Goal: Check status: Check status

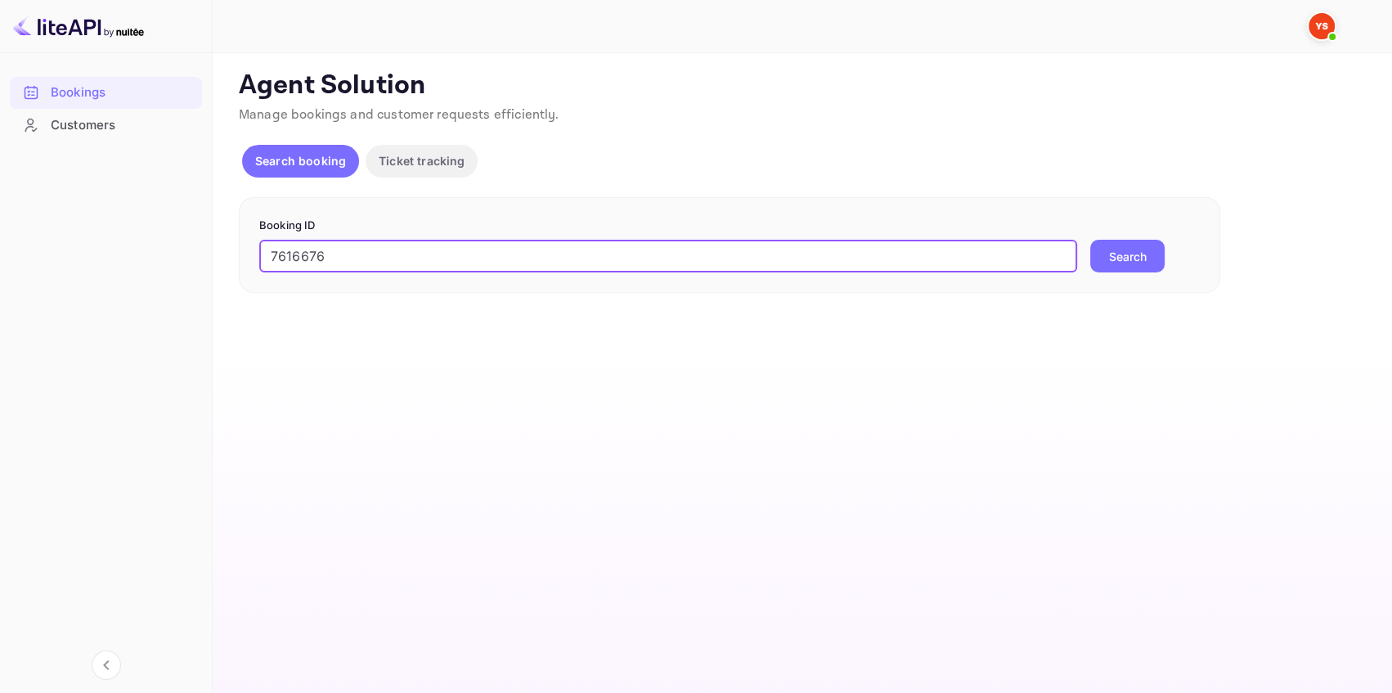
type input "7616676"
click at [1100, 252] on button "Search" at bounding box center [1127, 256] width 74 height 33
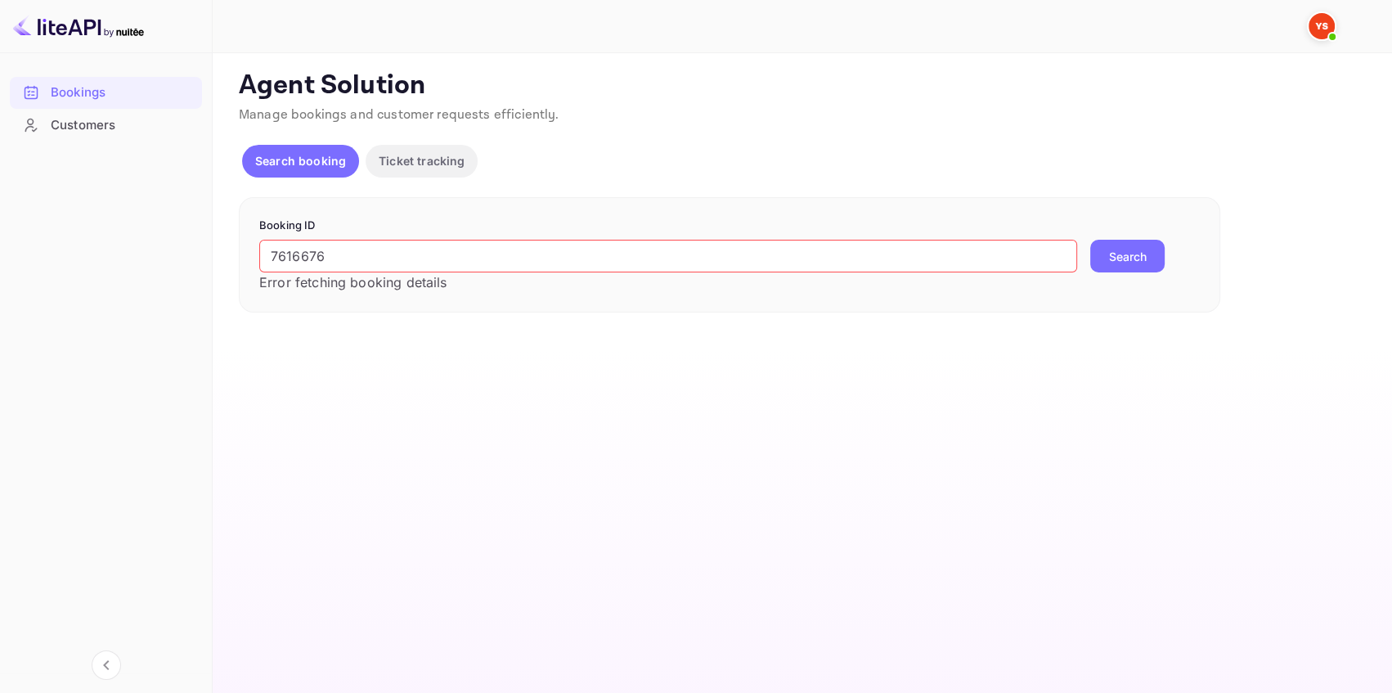
click at [271, 253] on input "7616676" at bounding box center [668, 256] width 818 height 33
click at [1127, 252] on button "Search" at bounding box center [1127, 256] width 74 height 33
click at [341, 249] on input "7616676" at bounding box center [668, 256] width 818 height 33
click at [343, 253] on input "7616676" at bounding box center [668, 256] width 818 height 33
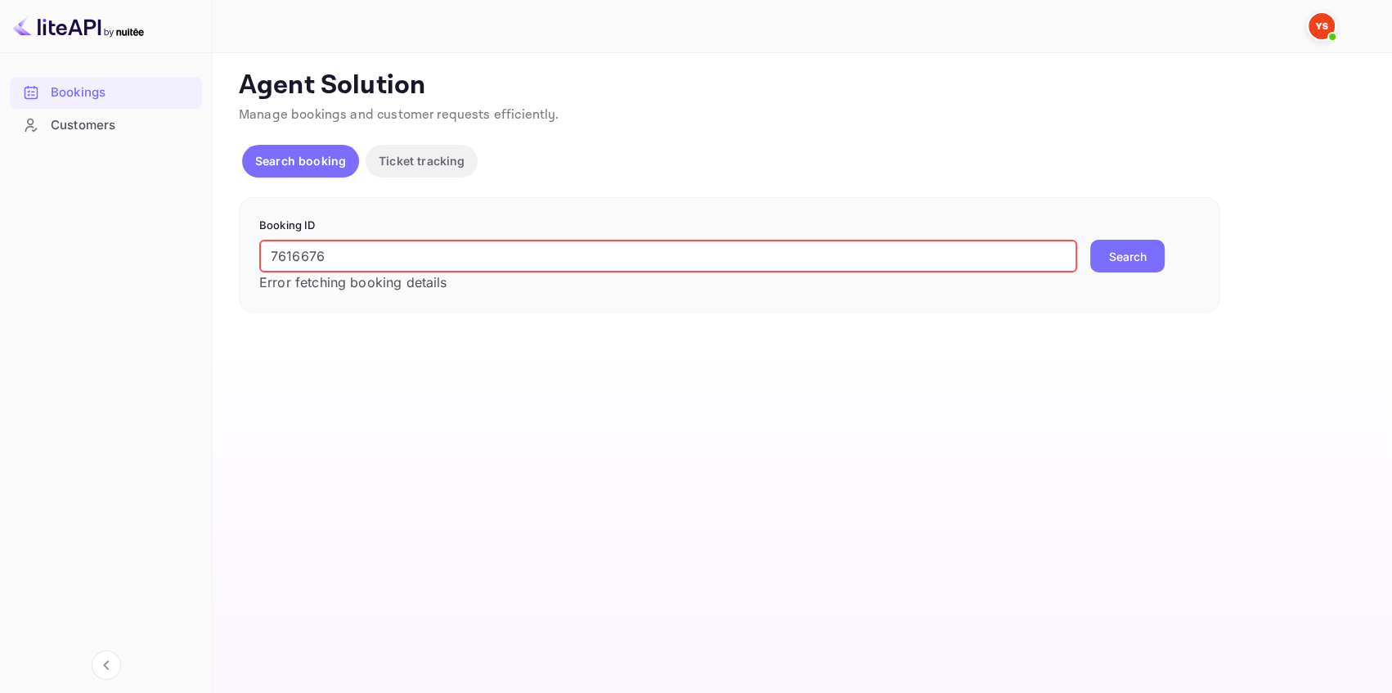
click at [1118, 261] on button "Search" at bounding box center [1127, 256] width 74 height 33
click at [364, 249] on input "7616676" at bounding box center [668, 256] width 818 height 33
click at [1142, 250] on button "Search" at bounding box center [1127, 256] width 74 height 33
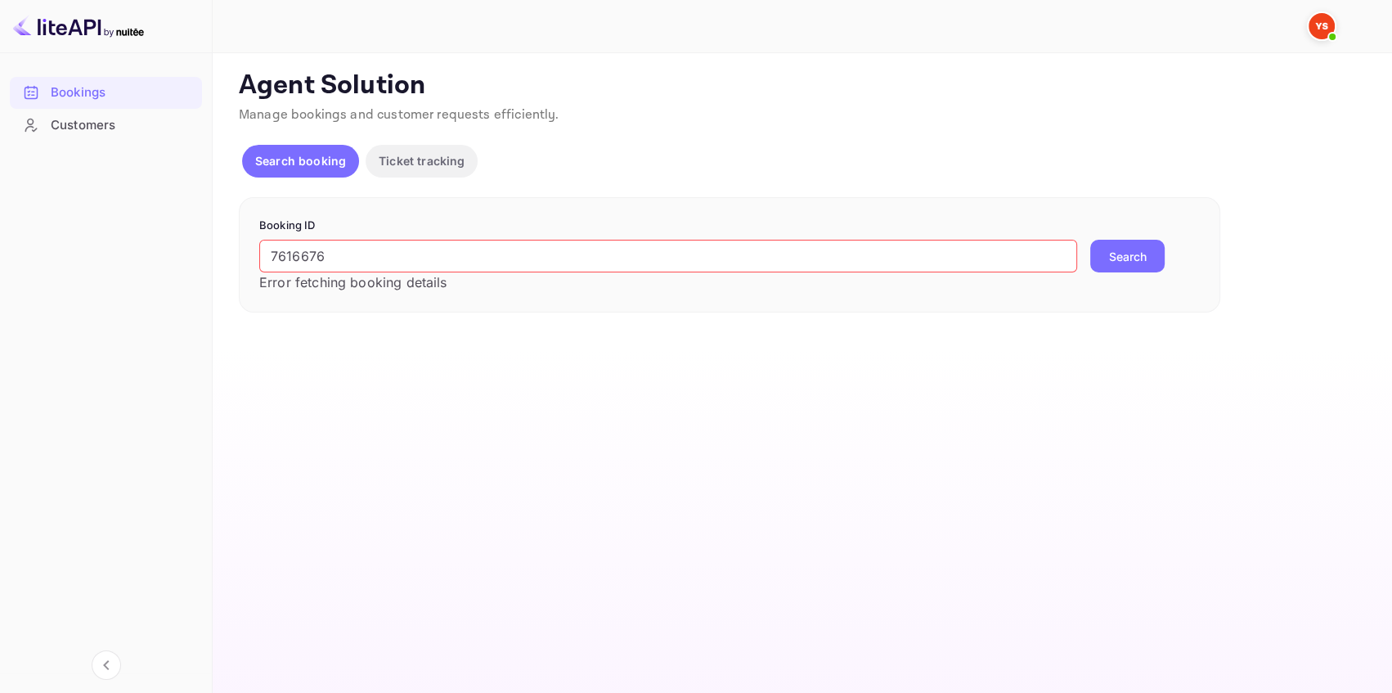
click at [1143, 257] on button "Search" at bounding box center [1127, 256] width 74 height 33
drag, startPoint x: 268, startPoint y: 254, endPoint x: 202, endPoint y: 251, distance: 66.3
click at [204, 252] on div "Bookings Customers Now you can check your travel website directly from the link…" at bounding box center [696, 346] width 1392 height 693
click at [1129, 247] on button "Search" at bounding box center [1127, 256] width 74 height 33
click at [447, 252] on input "7616676" at bounding box center [668, 256] width 818 height 33
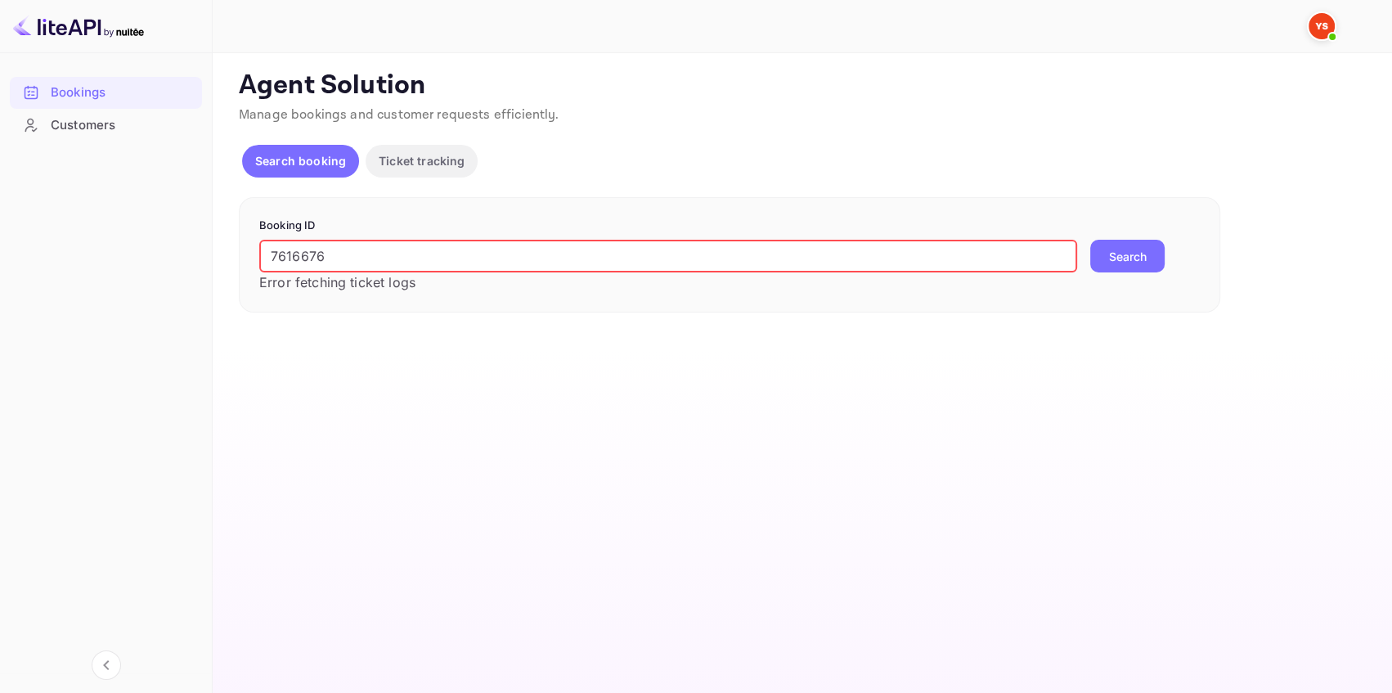
click at [447, 252] on input "7616676" at bounding box center [668, 256] width 818 height 33
